Goal: Browse casually

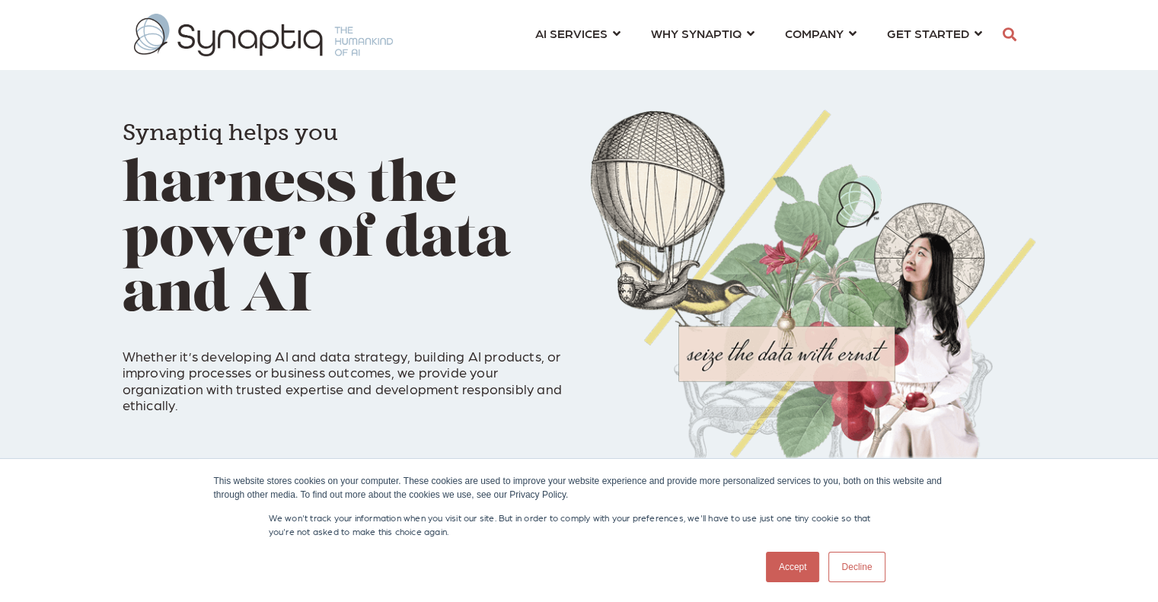
click at [855, 573] on link "Decline" at bounding box center [857, 567] width 56 height 30
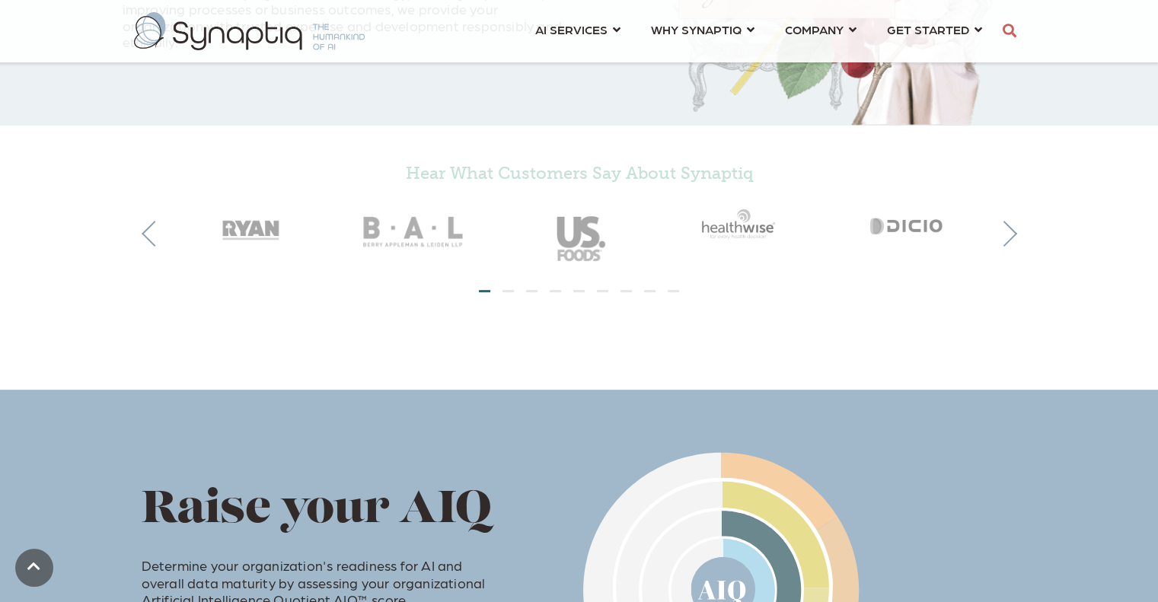
scroll to position [366, 0]
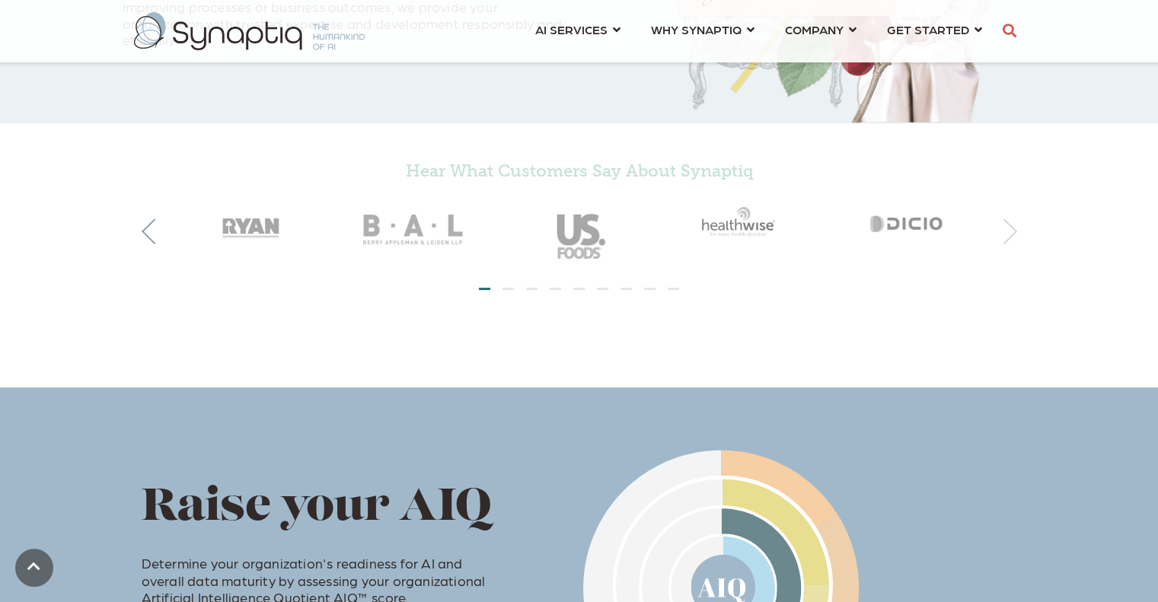
click at [1001, 235] on button "Next" at bounding box center [1005, 232] width 26 height 26
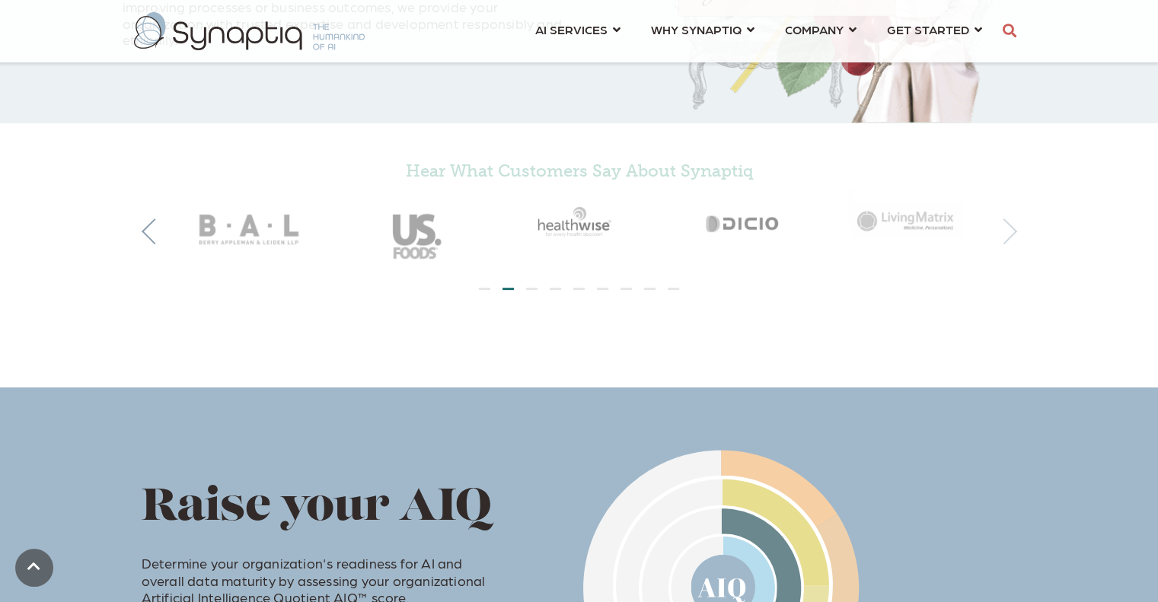
click at [1001, 235] on button "Next" at bounding box center [1005, 232] width 26 height 26
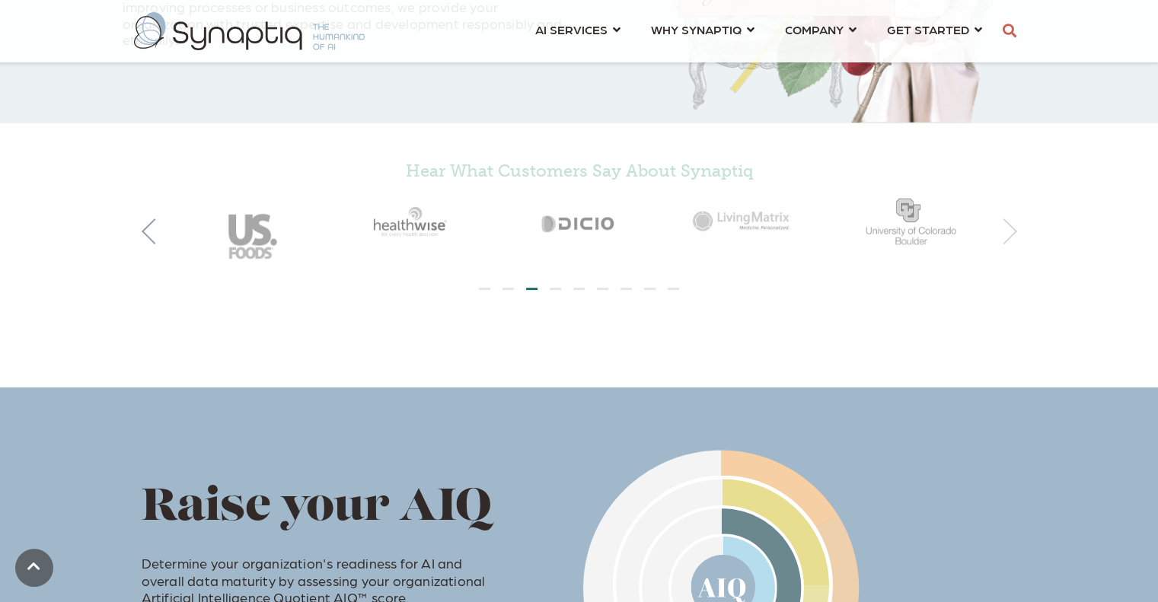
click at [1001, 235] on button "Next" at bounding box center [1005, 232] width 26 height 26
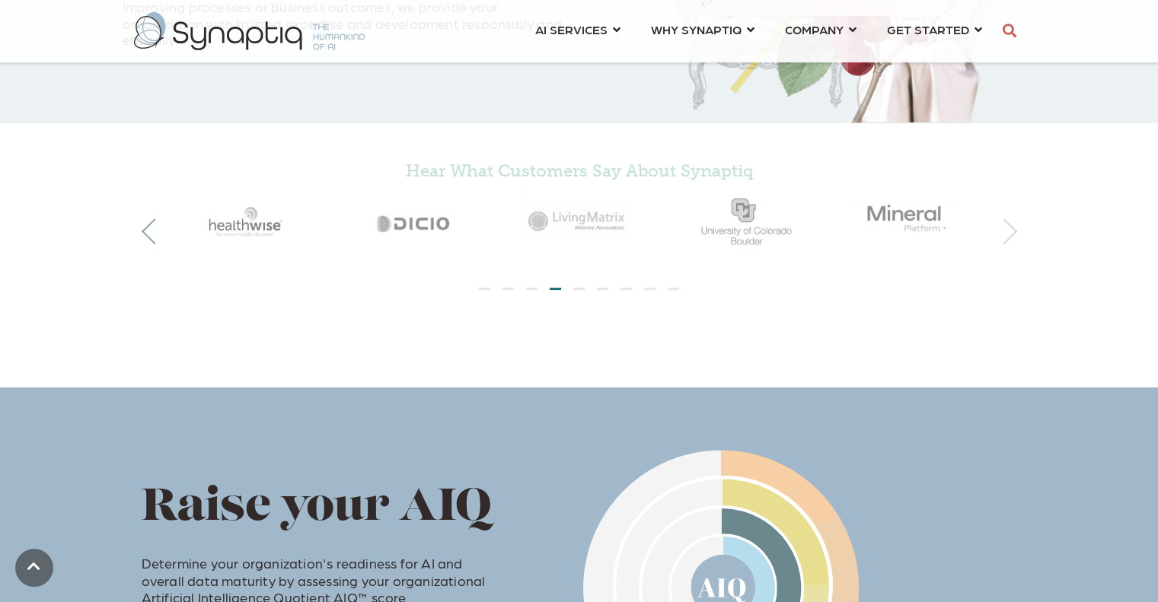
click at [1001, 235] on button "Next" at bounding box center [1005, 232] width 26 height 26
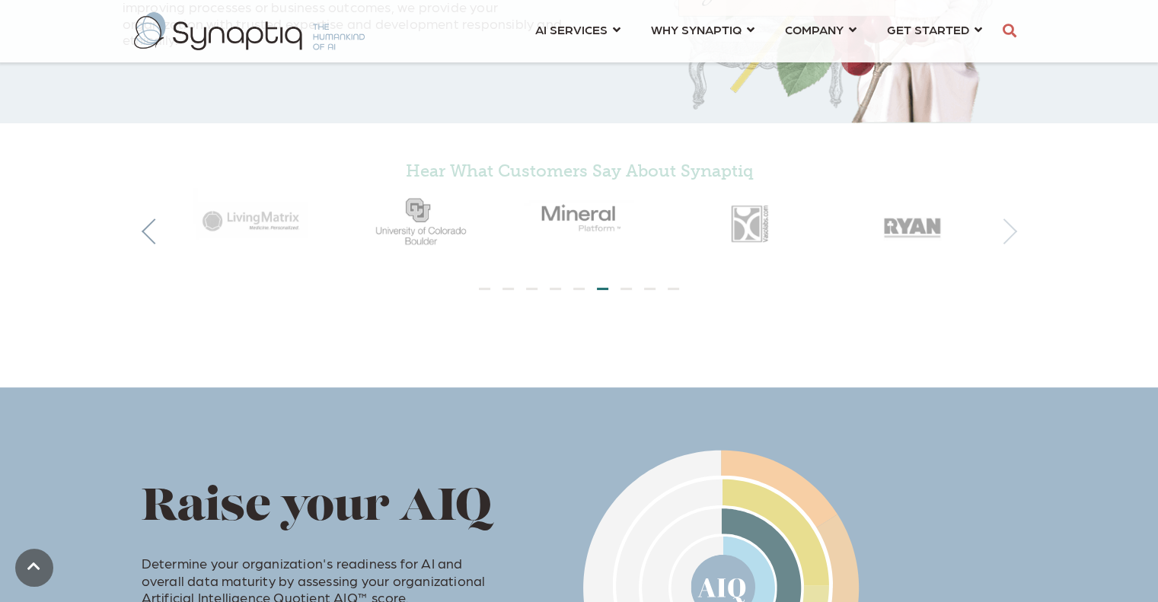
click at [1001, 235] on button "Next" at bounding box center [1005, 232] width 26 height 26
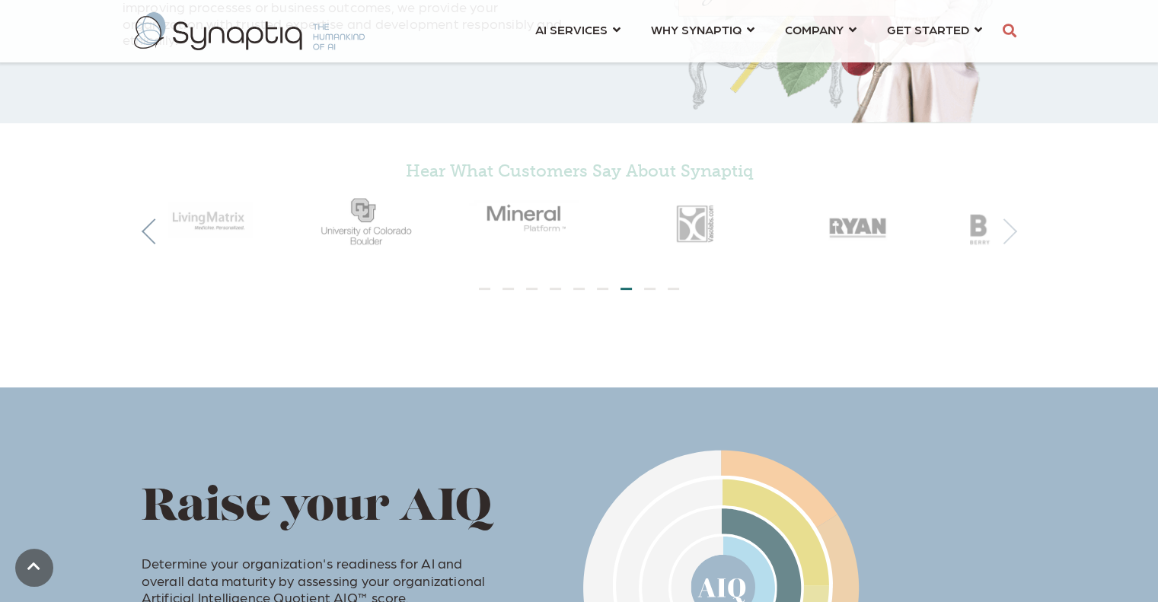
click at [1001, 235] on button "Next" at bounding box center [1005, 232] width 26 height 26
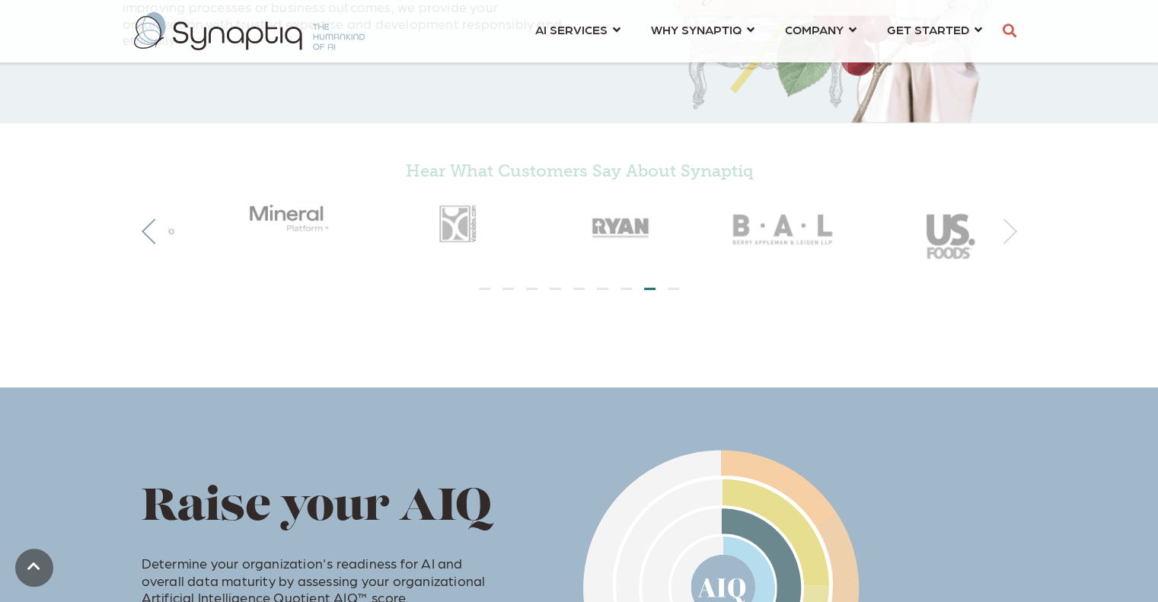
click at [1001, 235] on button "Next" at bounding box center [1005, 232] width 26 height 26
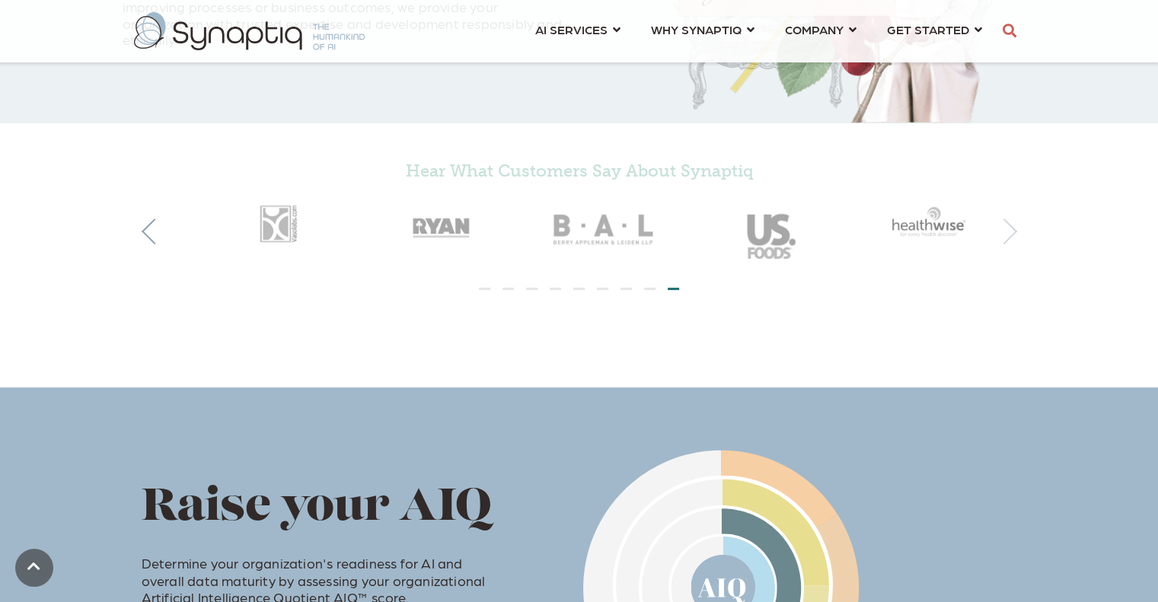
click at [1001, 235] on button "Next" at bounding box center [1005, 232] width 26 height 26
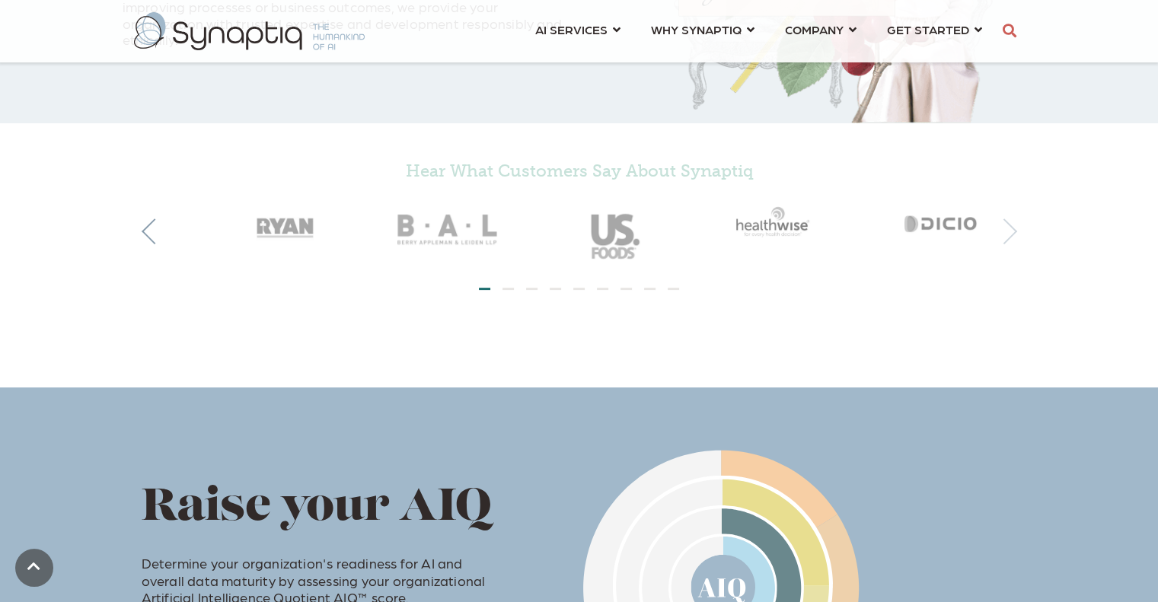
click at [1001, 235] on button "Next" at bounding box center [1005, 232] width 26 height 26
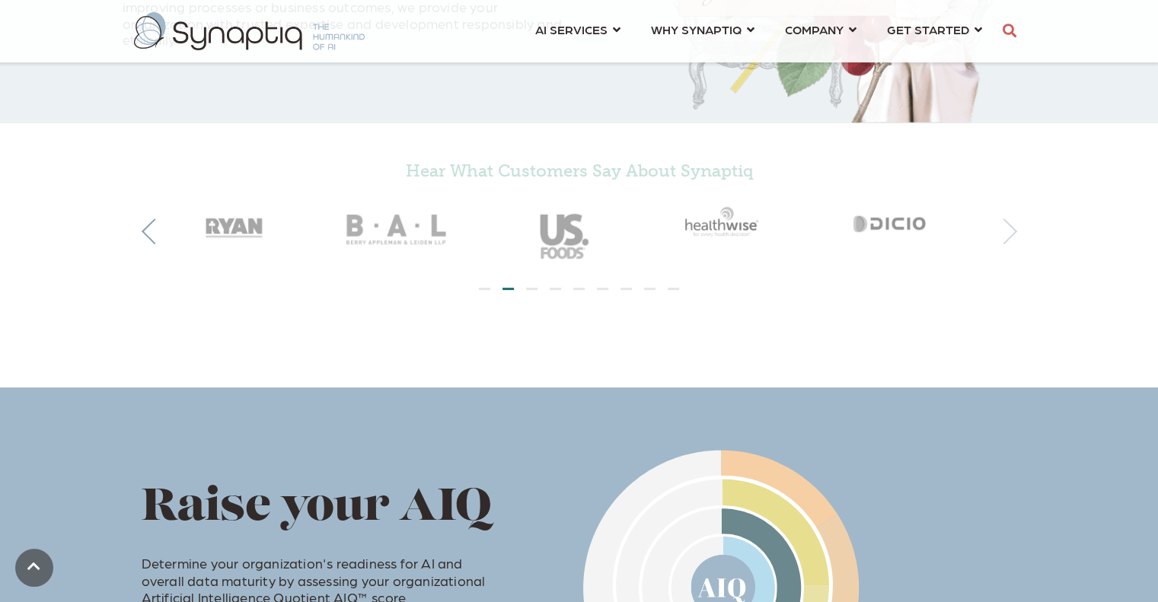
click at [1001, 235] on button "Next" at bounding box center [1005, 232] width 26 height 26
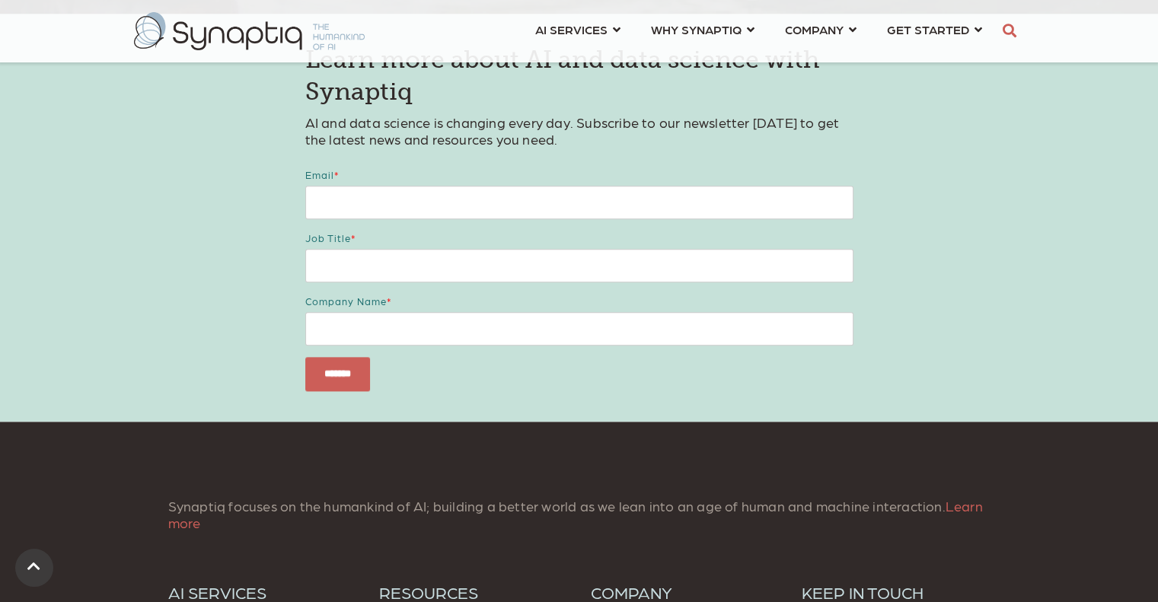
scroll to position [2257, 0]
